Goal: Information Seeking & Learning: Learn about a topic

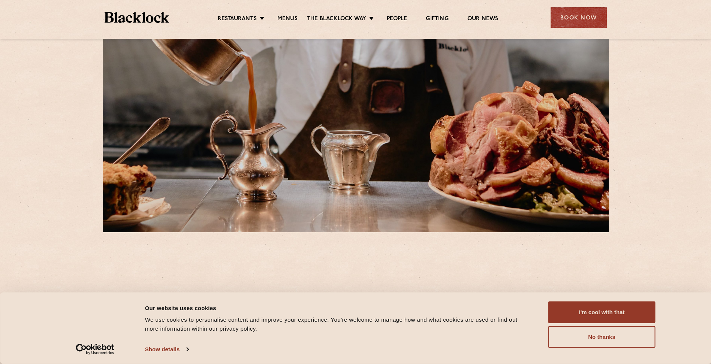
scroll to position [37, 0]
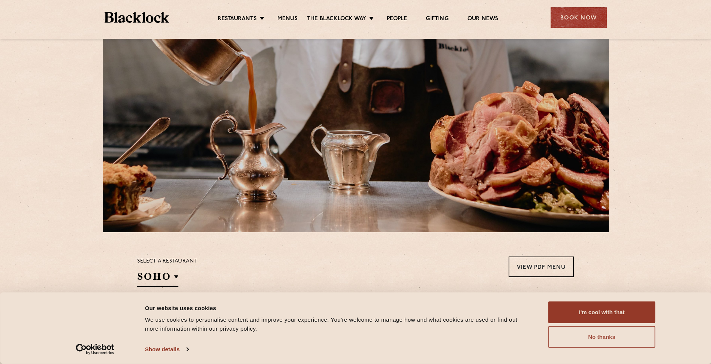
click at [598, 333] on button "No thanks" at bounding box center [601, 337] width 107 height 22
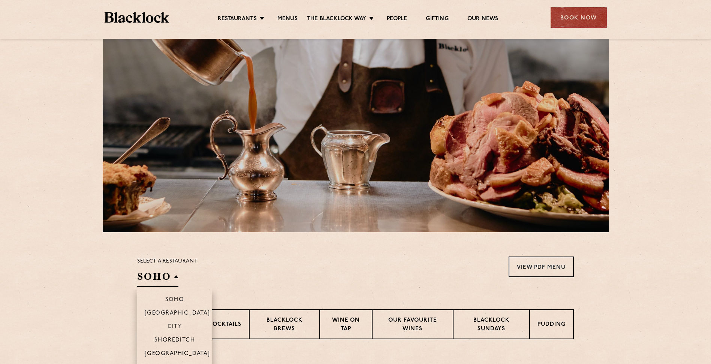
click at [158, 279] on h2 "SOHO" at bounding box center [157, 278] width 41 height 17
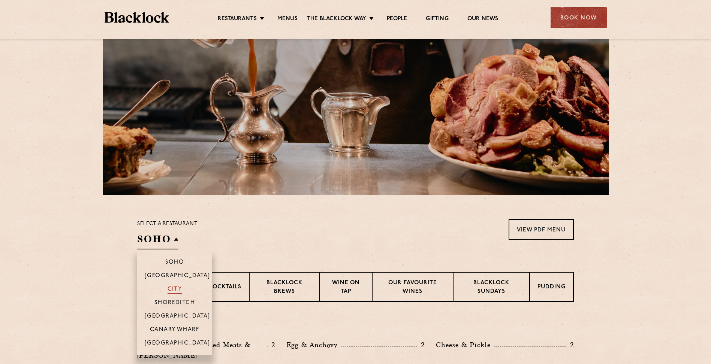
click at [176, 291] on p "City" at bounding box center [174, 289] width 15 height 7
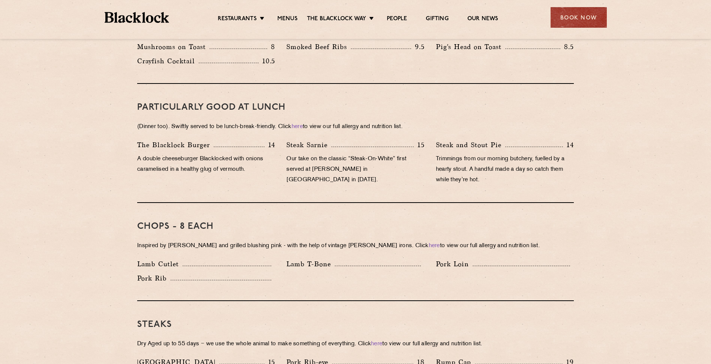
scroll to position [487, 0]
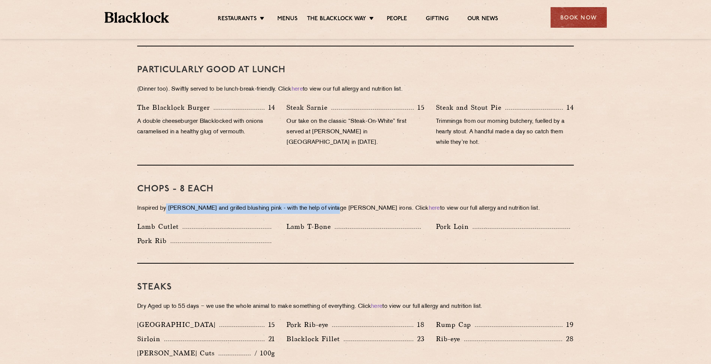
drag, startPoint x: 167, startPoint y: 197, endPoint x: 333, endPoint y: 188, distance: 166.2
click at [333, 188] on div "Chops - 8 each Inspired by [PERSON_NAME] and grilled blushing pink - with the h…" at bounding box center [355, 215] width 436 height 98
drag, startPoint x: 333, startPoint y: 188, endPoint x: 287, endPoint y: 208, distance: 50.3
click at [287, 208] on div "Chops - 8 each Inspired by [PERSON_NAME] and grilled blushing pink - with the h…" at bounding box center [355, 215] width 436 height 98
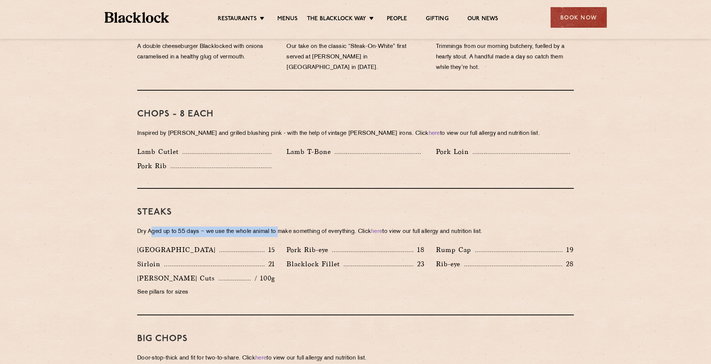
drag, startPoint x: 154, startPoint y: 221, endPoint x: 282, endPoint y: 213, distance: 128.4
click at [282, 213] on div "Steaks Dry Aged up to 55 days − we use the whole animal to make something of ev…" at bounding box center [355, 252] width 436 height 127
drag, startPoint x: 282, startPoint y: 213, endPoint x: 300, endPoint y: 262, distance: 51.9
click at [300, 262] on div "[PERSON_NAME] Fillet 23" at bounding box center [355, 266] width 149 height 14
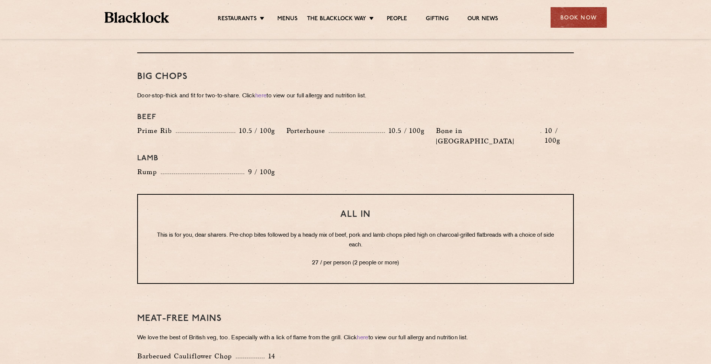
scroll to position [937, 0]
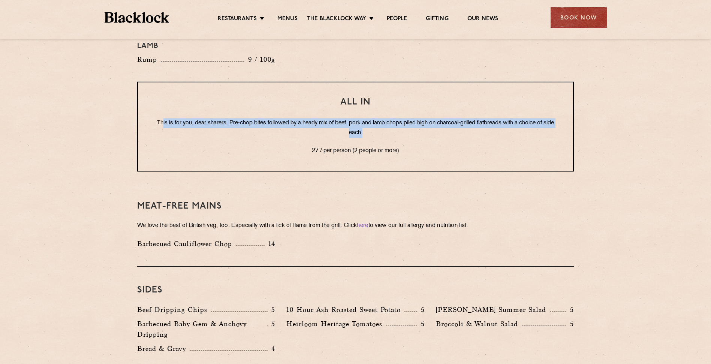
drag, startPoint x: 164, startPoint y: 102, endPoint x: 455, endPoint y: 107, distance: 290.4
click at [454, 118] on p "This is for you, dear sharers. Pre-chop bites followed by a heady mix of beef, …" at bounding box center [355, 127] width 405 height 19
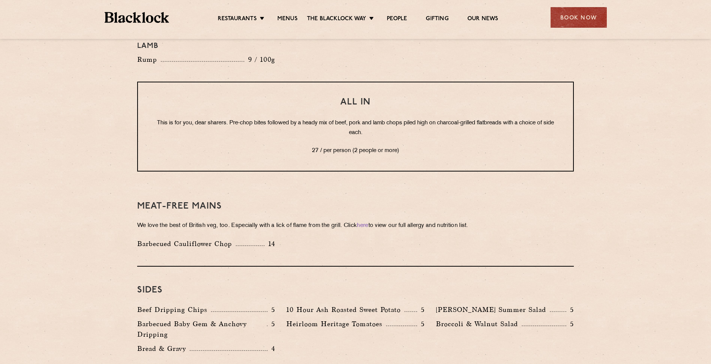
drag, startPoint x: 455, startPoint y: 107, endPoint x: 487, endPoint y: 134, distance: 42.0
click at [487, 146] on p "27 / per person (2 people or more)" at bounding box center [355, 151] width 405 height 10
drag, startPoint x: 309, startPoint y: 126, endPoint x: 369, endPoint y: 135, distance: 60.5
click at [363, 146] on p "27 / per person (2 people or more)" at bounding box center [355, 151] width 405 height 10
drag, startPoint x: 369, startPoint y: 135, endPoint x: 446, endPoint y: 178, distance: 87.7
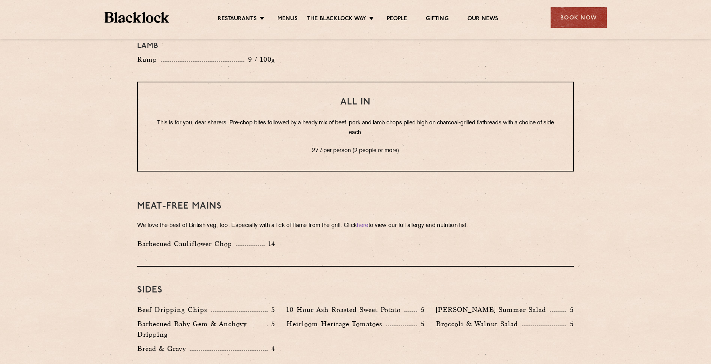
click at [446, 183] on div "Meat-Free mains We love the best of British veg, too. Especially with a lick of…" at bounding box center [355, 225] width 436 height 84
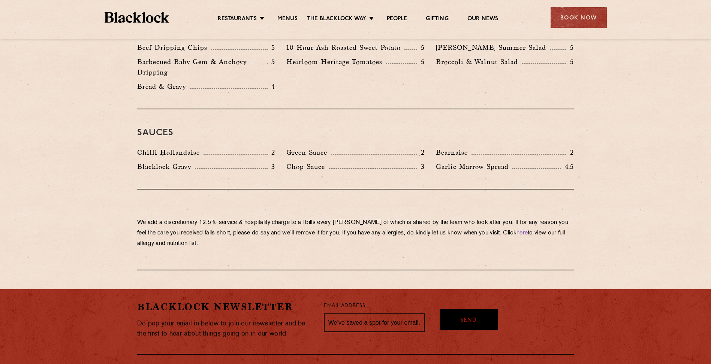
scroll to position [1236, 0]
